Goal: Find contact information

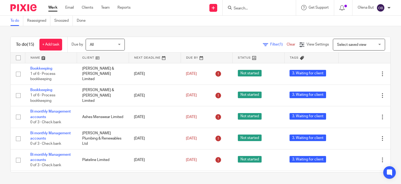
click at [236, 8] on input "Search" at bounding box center [256, 8] width 47 height 5
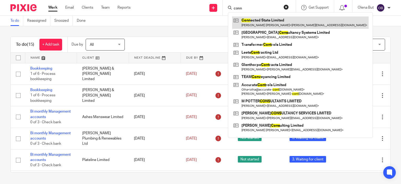
type input "conn"
click at [250, 22] on link at bounding box center [300, 22] width 137 height 12
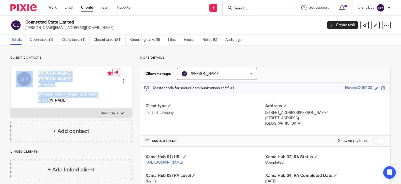
drag, startPoint x: 35, startPoint y: 95, endPoint x: 103, endPoint y: 95, distance: 68.2
click at [103, 95] on div "Stephen William Robert Bavister (Director) stephen@consultancygrowthclub.com" at bounding box center [64, 87] width 97 height 38
click at [107, 93] on p "stephen@consultancygrowthclub.com" at bounding box center [75, 97] width 75 height 11
click at [109, 95] on p "stephen@consultancygrowthclub.com" at bounding box center [75, 97] width 75 height 11
drag, startPoint x: 42, startPoint y: 95, endPoint x: 103, endPoint y: 94, distance: 60.9
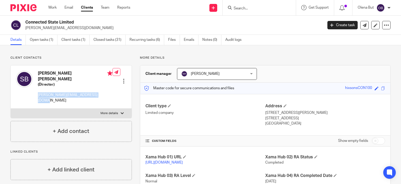
click at [103, 94] on p "stephen@consultancygrowthclub.com" at bounding box center [75, 97] width 75 height 11
copy p "stephen@consultancygrowthclub.com"
click at [242, 6] on input "Search" at bounding box center [256, 8] width 47 height 5
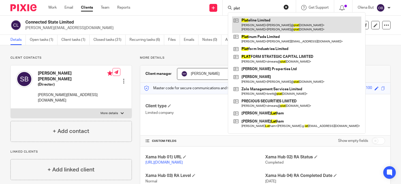
type input "plat"
click at [264, 27] on link at bounding box center [296, 24] width 129 height 16
